Goal: Information Seeking & Learning: Understand process/instructions

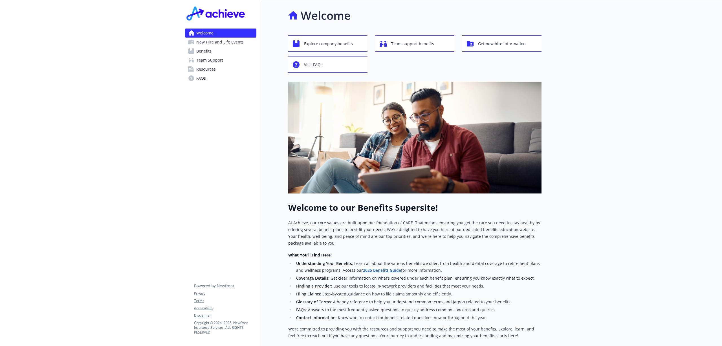
click at [214, 59] on span "Team Support" at bounding box center [209, 60] width 27 height 9
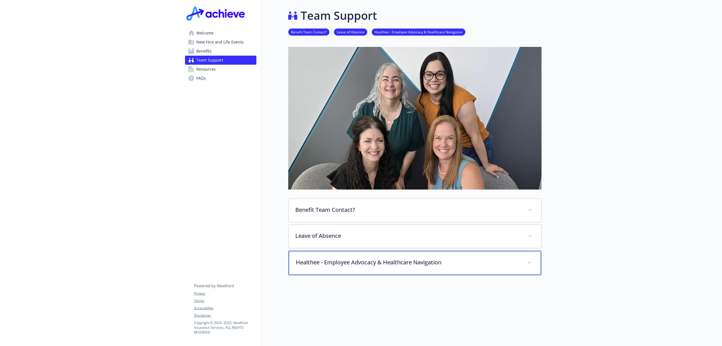
click at [394, 262] on p "Healthee - Employee Advocacy & Healthcare Navigation" at bounding box center [408, 262] width 225 height 8
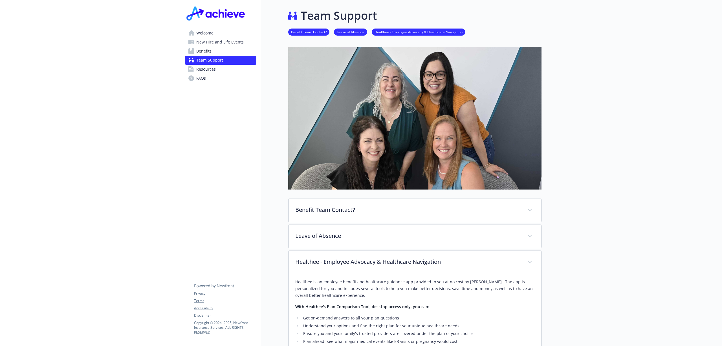
click at [201, 69] on span "Resources" at bounding box center [205, 69] width 19 height 9
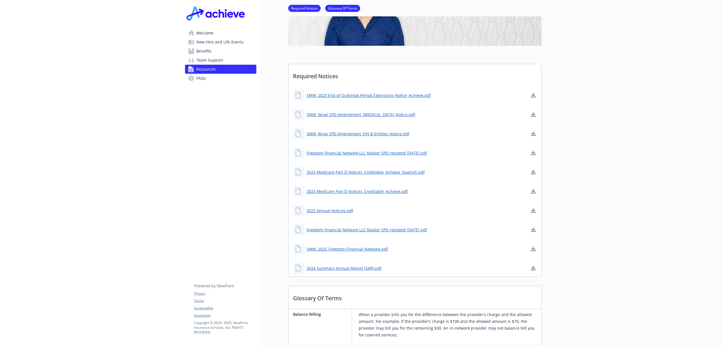
click at [209, 38] on span "New Hire and Life Events" at bounding box center [219, 42] width 47 height 9
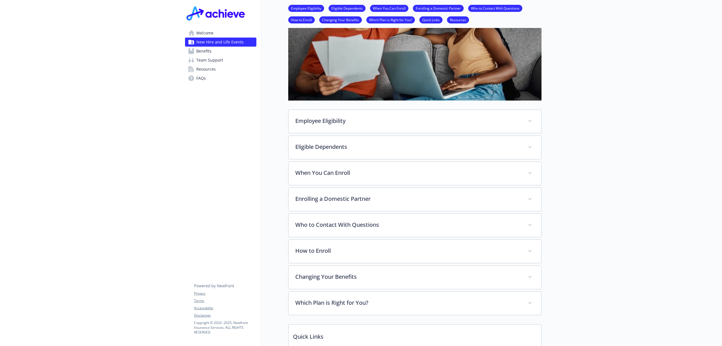
scroll to position [125, 0]
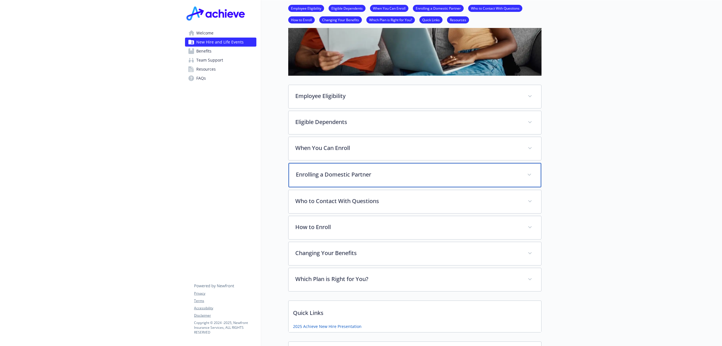
click at [331, 176] on p "Enrolling a Domestic Partner" at bounding box center [408, 174] width 225 height 8
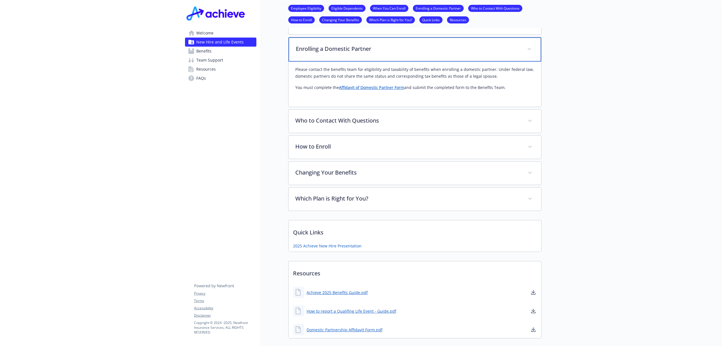
scroll to position [263, 0]
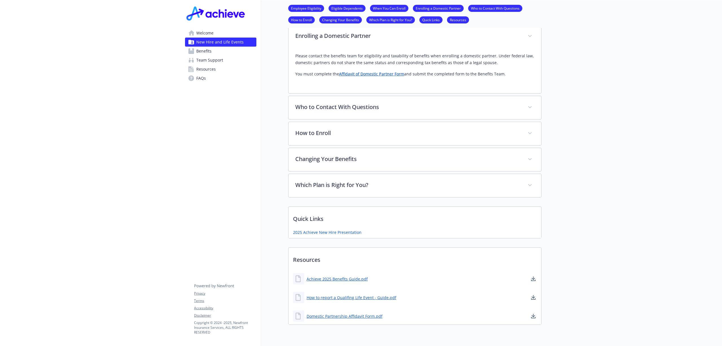
click at [669, 188] on div at bounding box center [632, 51] width 181 height 628
